Goal: Check status: Check status

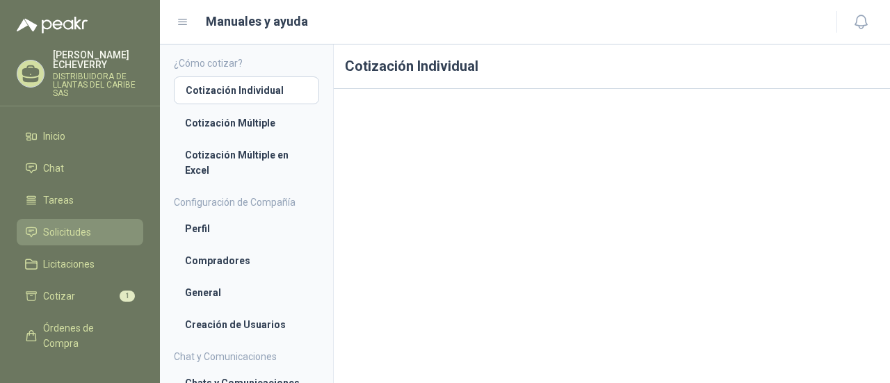
click at [82, 230] on span "Solicitudes" at bounding box center [67, 232] width 48 height 15
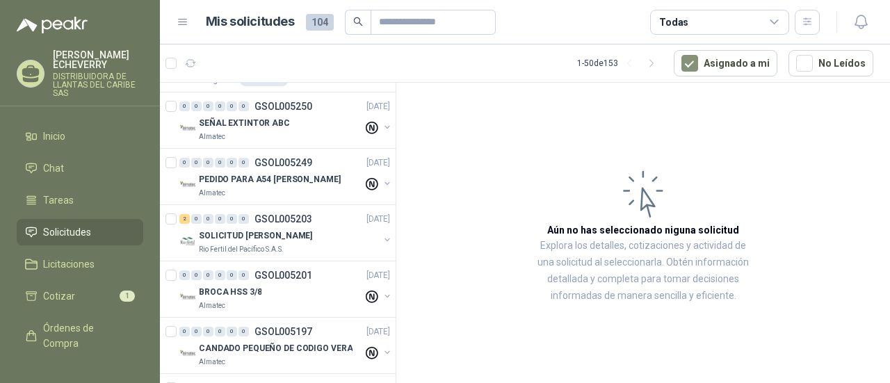
scroll to position [1251, 0]
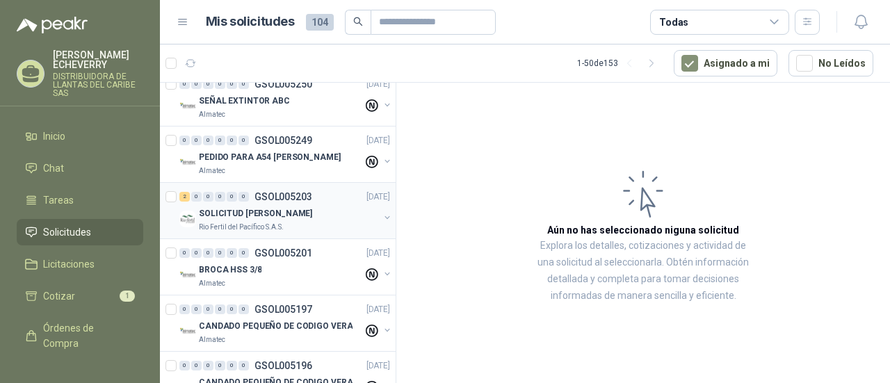
click at [294, 207] on p "SOLICITUD [PERSON_NAME]" at bounding box center [255, 213] width 113 height 13
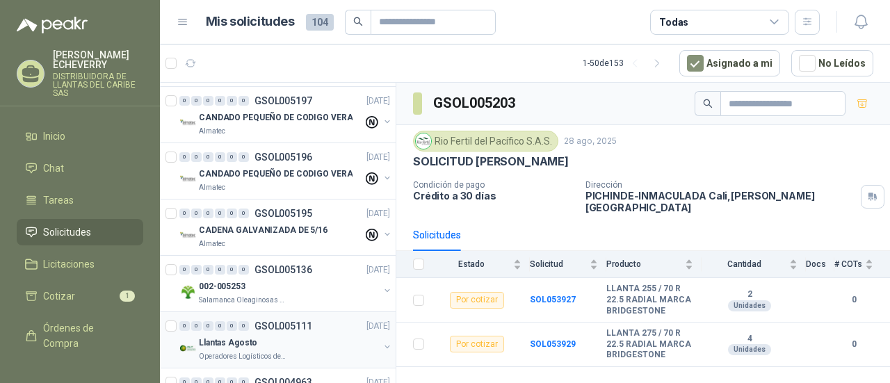
scroll to position [1529, 0]
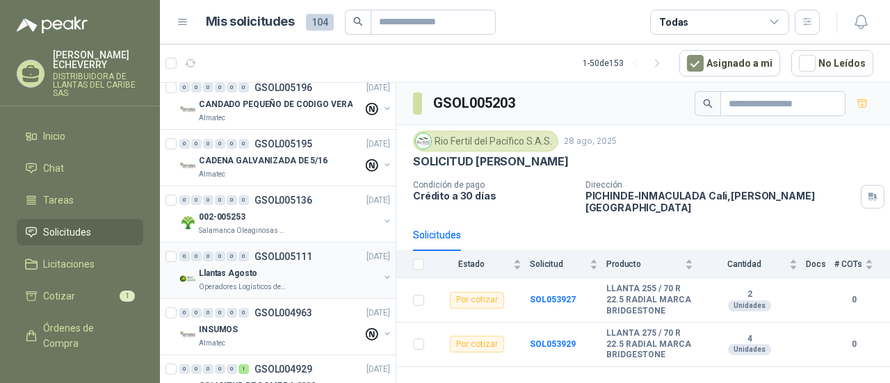
click at [256, 282] on p "Operadores Logísticos del Caribe" at bounding box center [243, 287] width 88 height 11
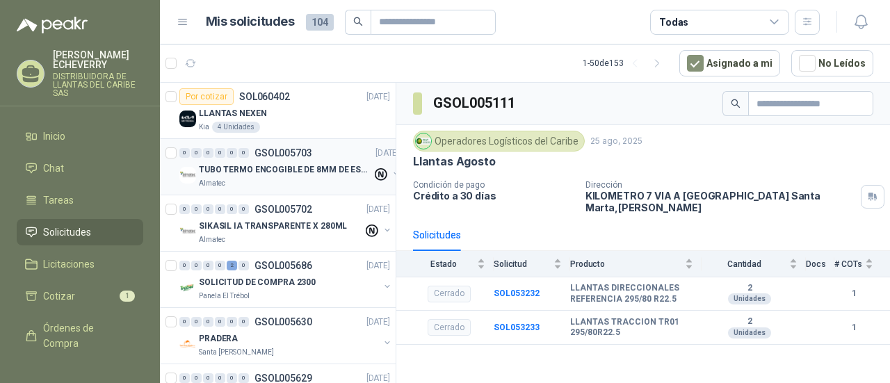
click at [266, 170] on p "TUBO TERMO ENCOGIBLE DE 8MM DE ESPESOR X 5CMS" at bounding box center [285, 169] width 173 height 13
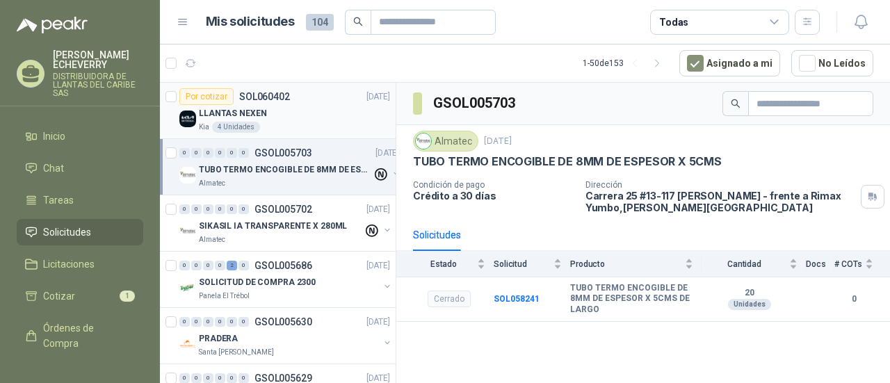
click at [341, 112] on div "LLANTAS NEXEN" at bounding box center [294, 113] width 191 height 17
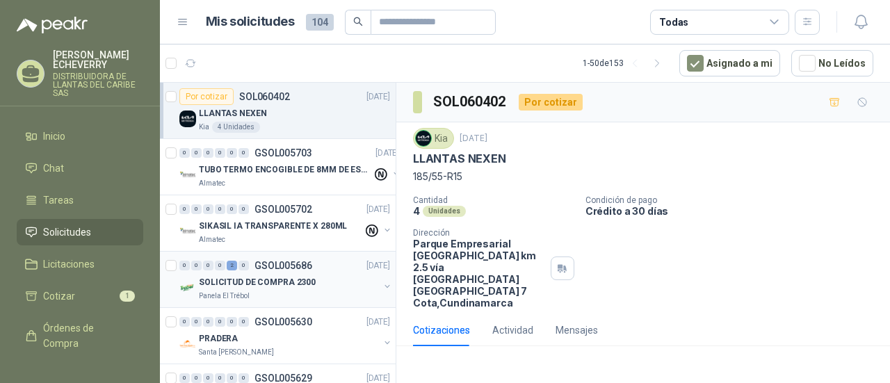
scroll to position [70, 0]
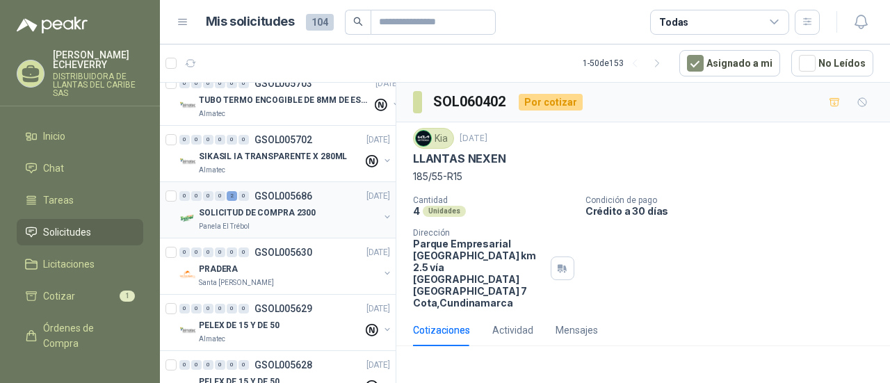
click at [280, 217] on p "SOLICITUD DE COMPRA 2300" at bounding box center [257, 212] width 117 height 13
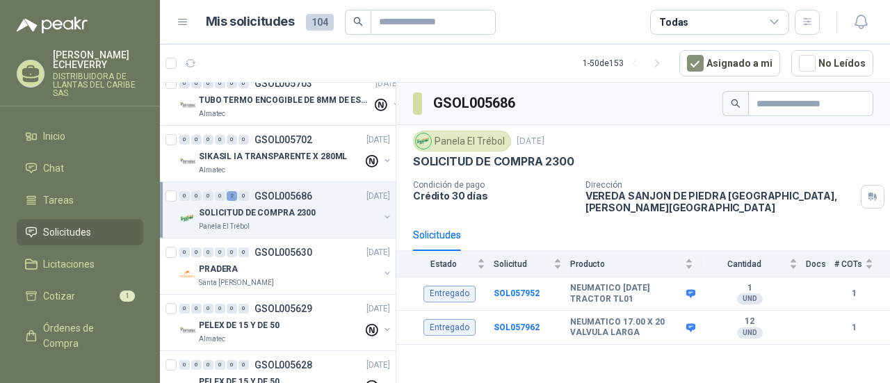
click at [382, 216] on button "button" at bounding box center [387, 216] width 11 height 11
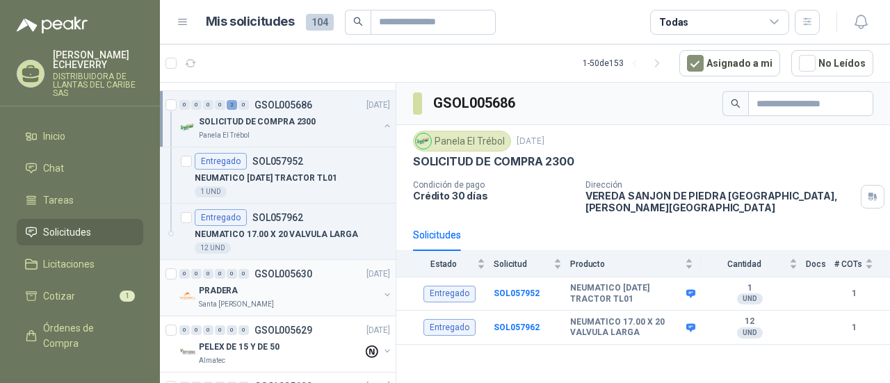
scroll to position [139, 0]
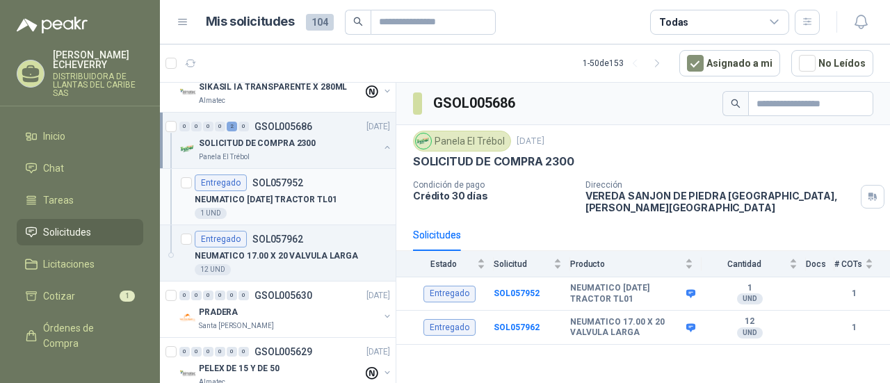
click at [189, 188] on div at bounding box center [186, 196] width 11 height 44
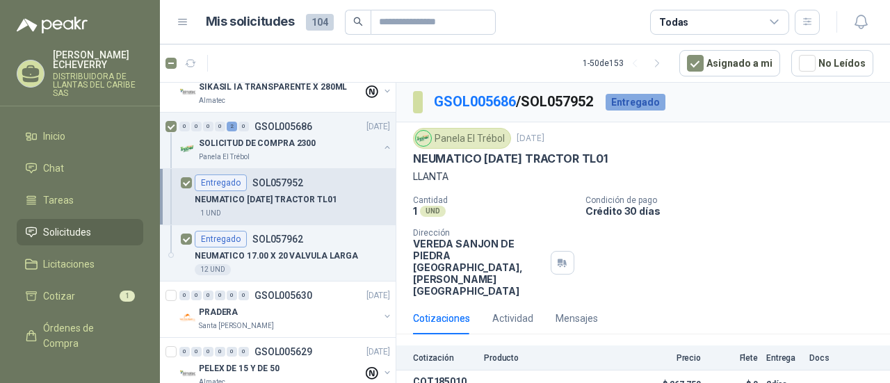
scroll to position [3, 0]
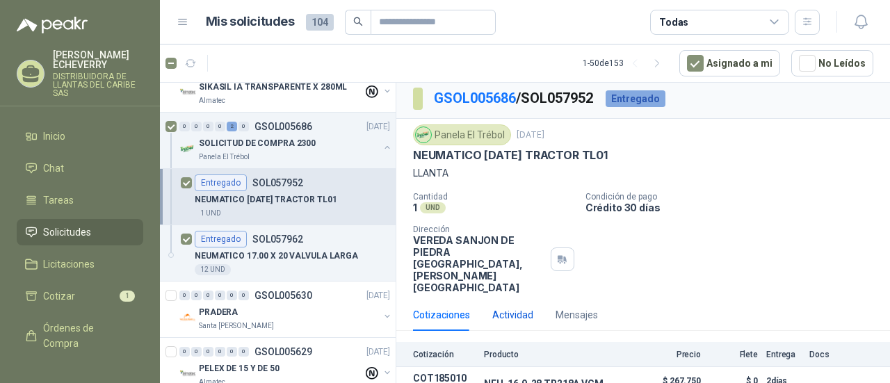
click at [528, 307] on div "Actividad" at bounding box center [512, 314] width 41 height 15
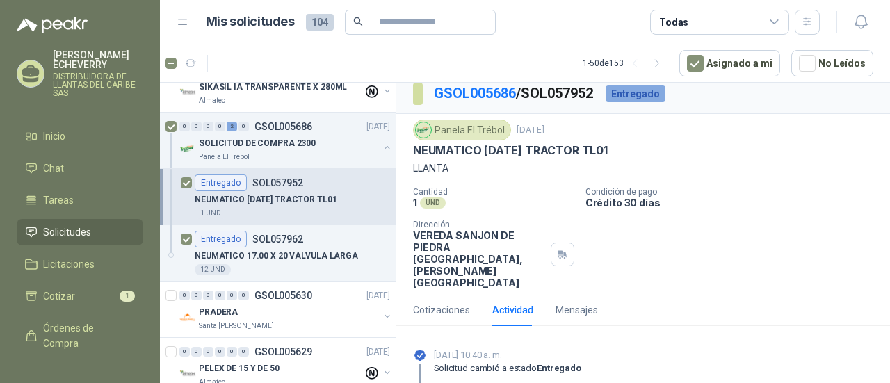
scroll to position [0, 0]
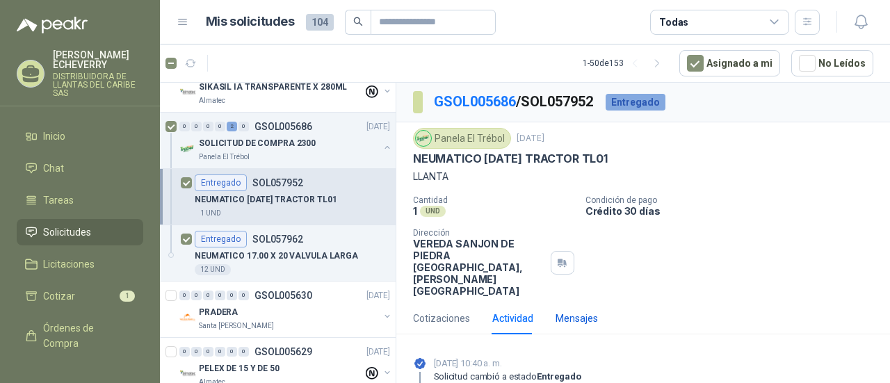
click at [580, 311] on div "Mensajes" at bounding box center [576, 318] width 42 height 15
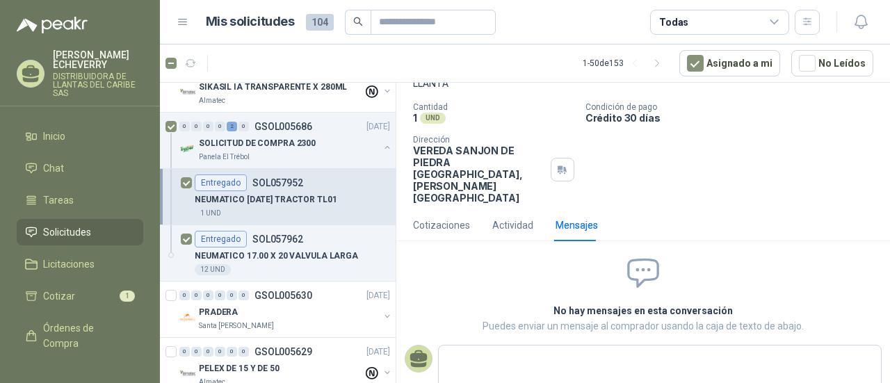
scroll to position [93, 0]
click at [382, 151] on button "button" at bounding box center [387, 147] width 11 height 11
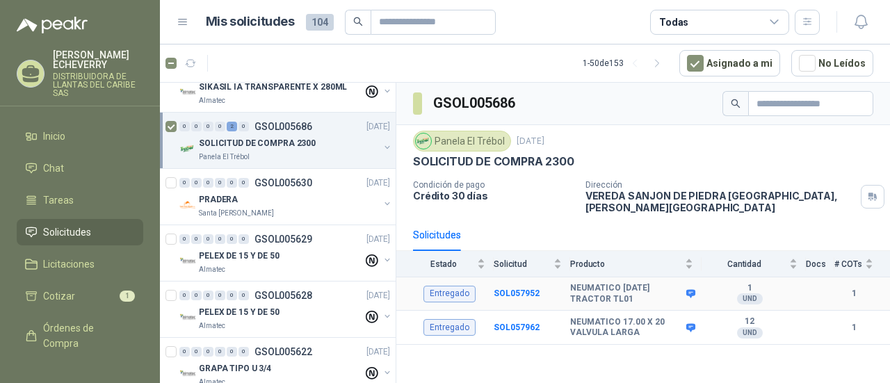
click at [457, 286] on div "Entregado" at bounding box center [449, 294] width 52 height 17
drag, startPoint x: 457, startPoint y: 282, endPoint x: 441, endPoint y: 291, distance: 17.8
click at [441, 291] on td "Entregado" at bounding box center [444, 294] width 97 height 34
click at [455, 330] on td "Entregado" at bounding box center [444, 328] width 97 height 34
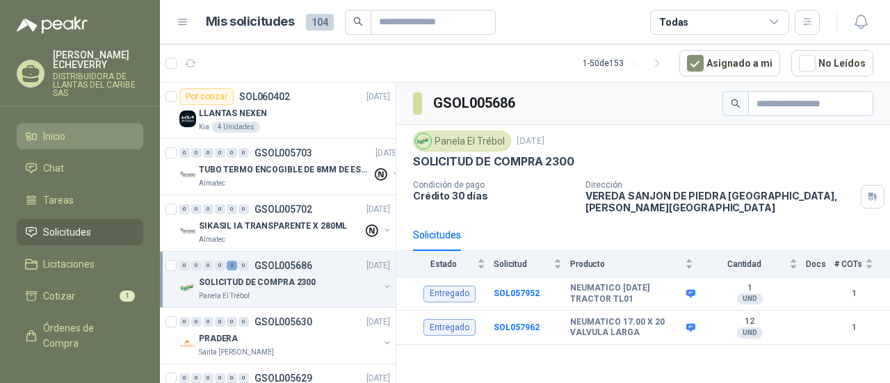
click at [58, 129] on span "Inicio" at bounding box center [54, 136] width 22 height 15
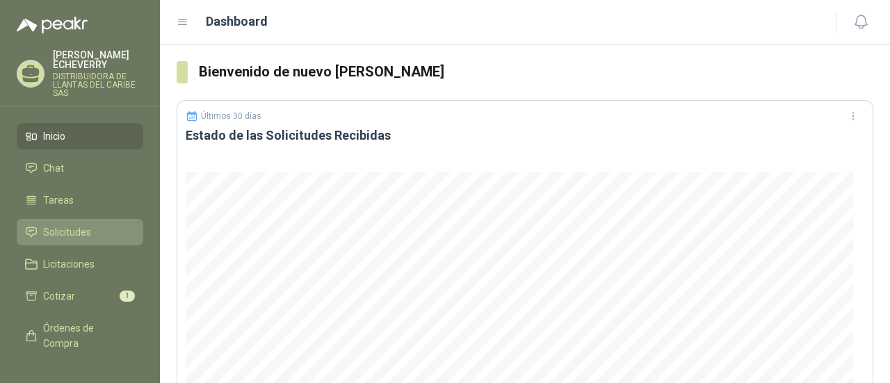
click at [85, 240] on link "Solicitudes" at bounding box center [80, 232] width 127 height 26
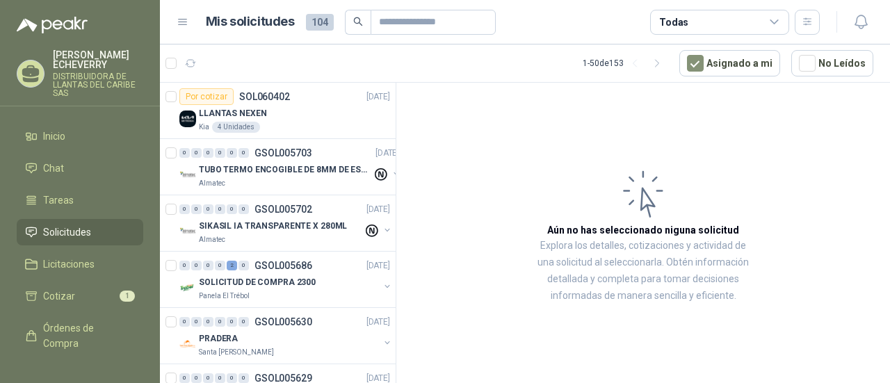
click at [65, 236] on span "Solicitudes" at bounding box center [67, 232] width 48 height 15
